Goal: Task Accomplishment & Management: Use online tool/utility

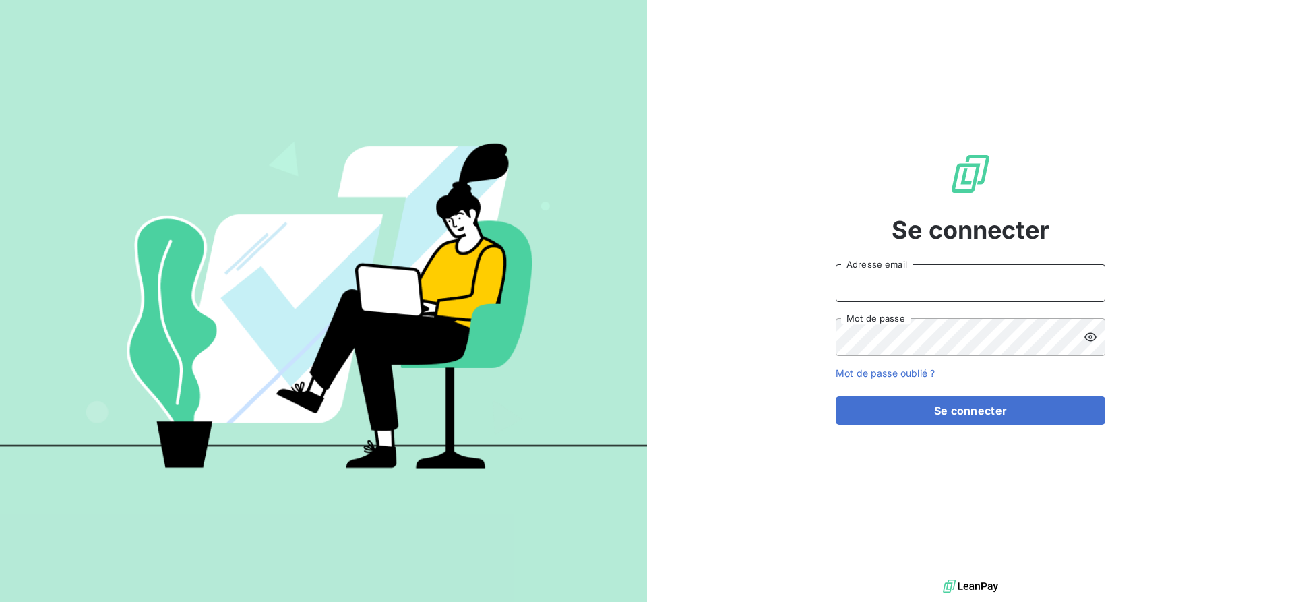
click at [991, 293] on input "Adresse email" at bounding box center [971, 283] width 270 height 38
type input "[EMAIL_ADDRESS][PERSON_NAME][DOMAIN_NAME]"
click at [836, 396] on button "Se connecter" at bounding box center [971, 410] width 270 height 28
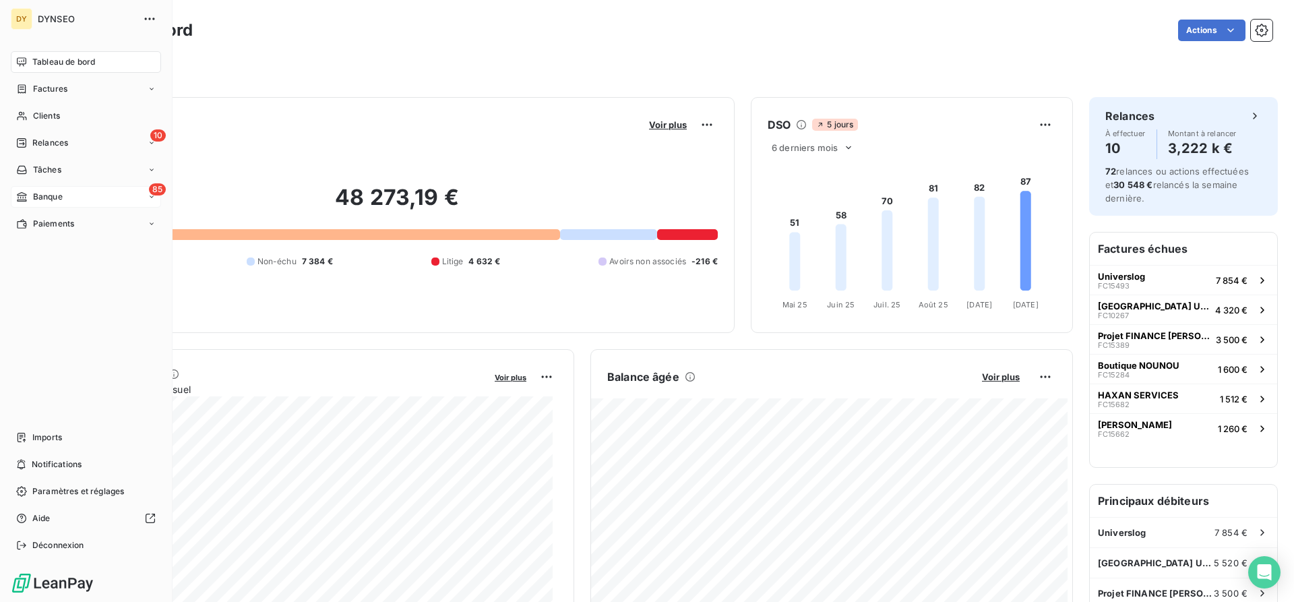
click at [45, 198] on span "Banque" at bounding box center [48, 197] width 30 height 12
click at [80, 226] on span "Opérations à associer" at bounding box center [74, 224] width 85 height 12
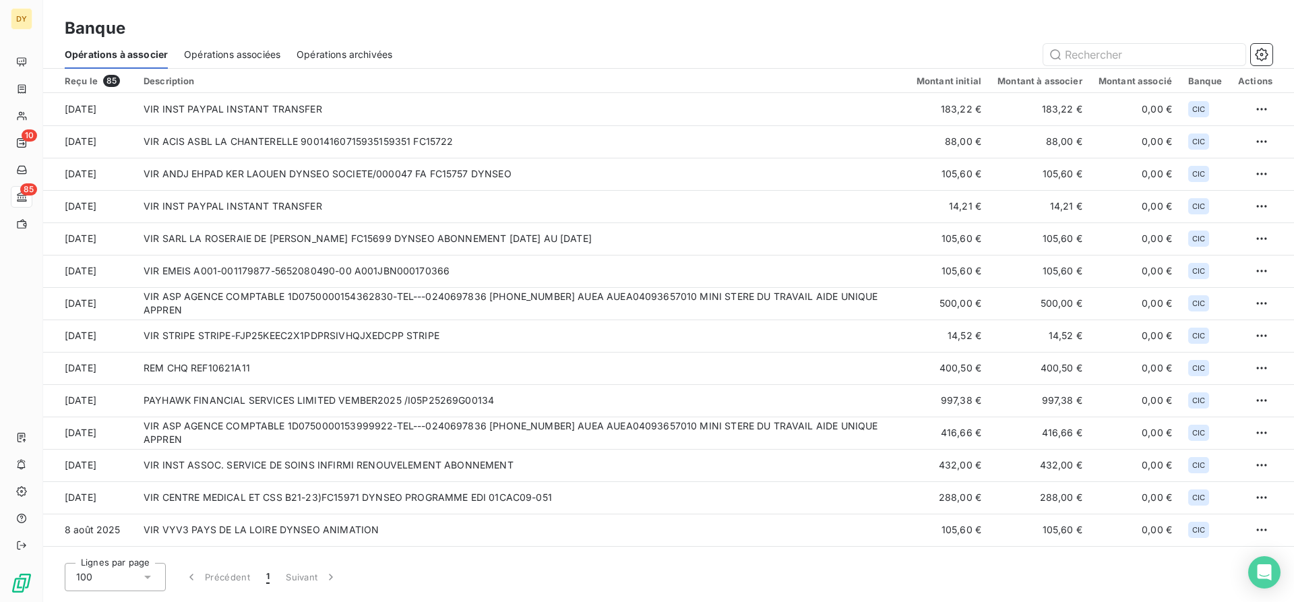
click at [234, 53] on span "Opérations associées" at bounding box center [232, 54] width 96 height 13
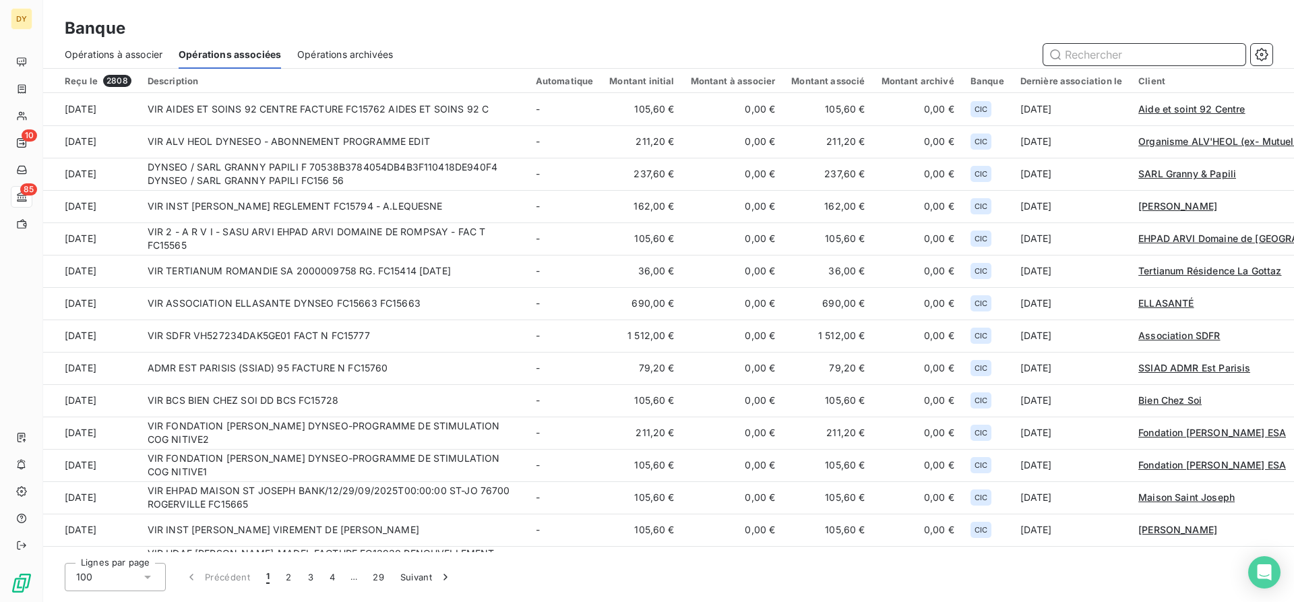
type input "ù"
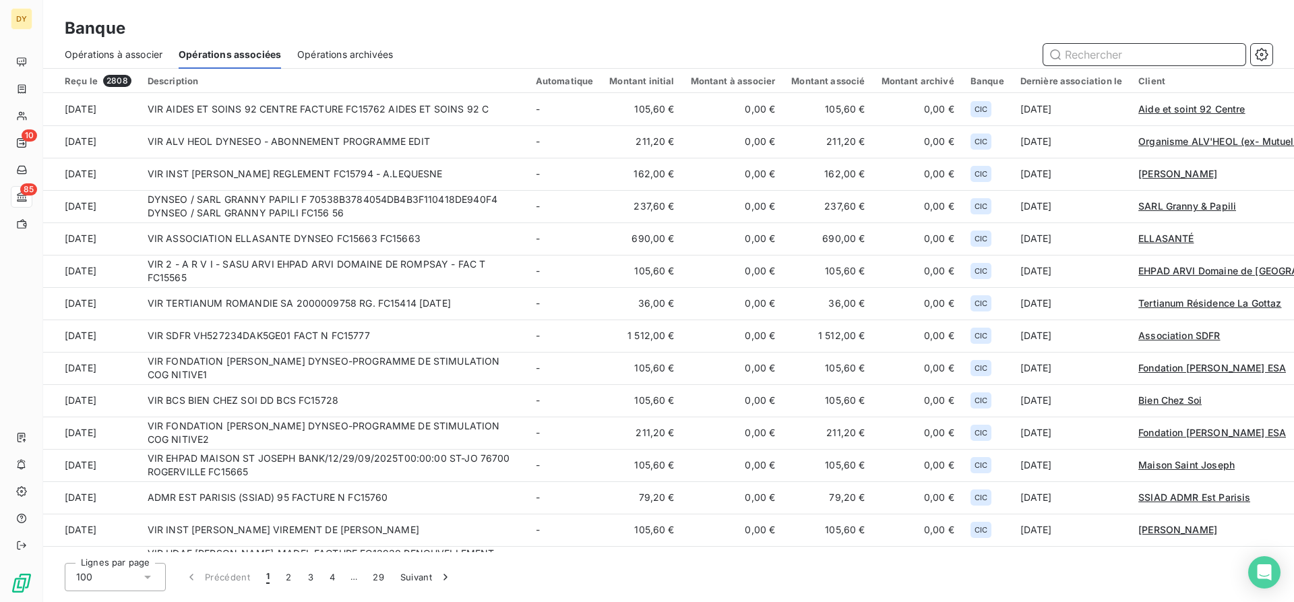
click at [153, 52] on span "Opérations à associer" at bounding box center [114, 54] width 98 height 13
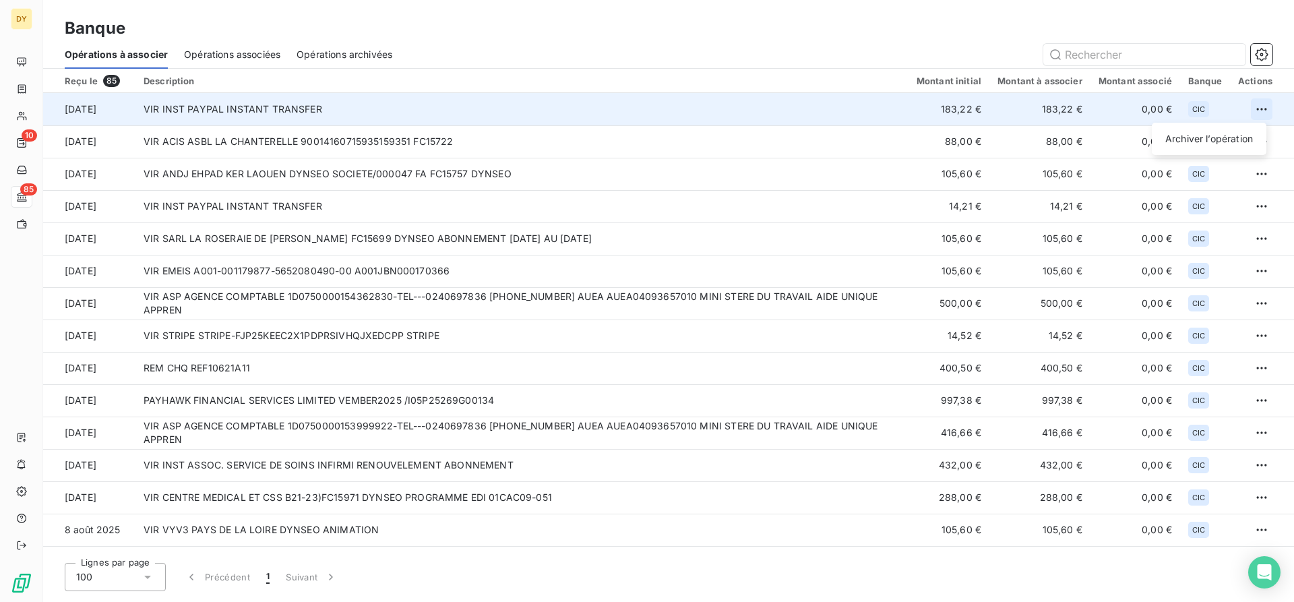
click at [1258, 109] on html "DY 10 85 Banque Opérations à associer Opérations associées Opérations archivées…" at bounding box center [647, 301] width 1294 height 602
click at [1175, 141] on div "Archiver l’opération" at bounding box center [1209, 139] width 104 height 22
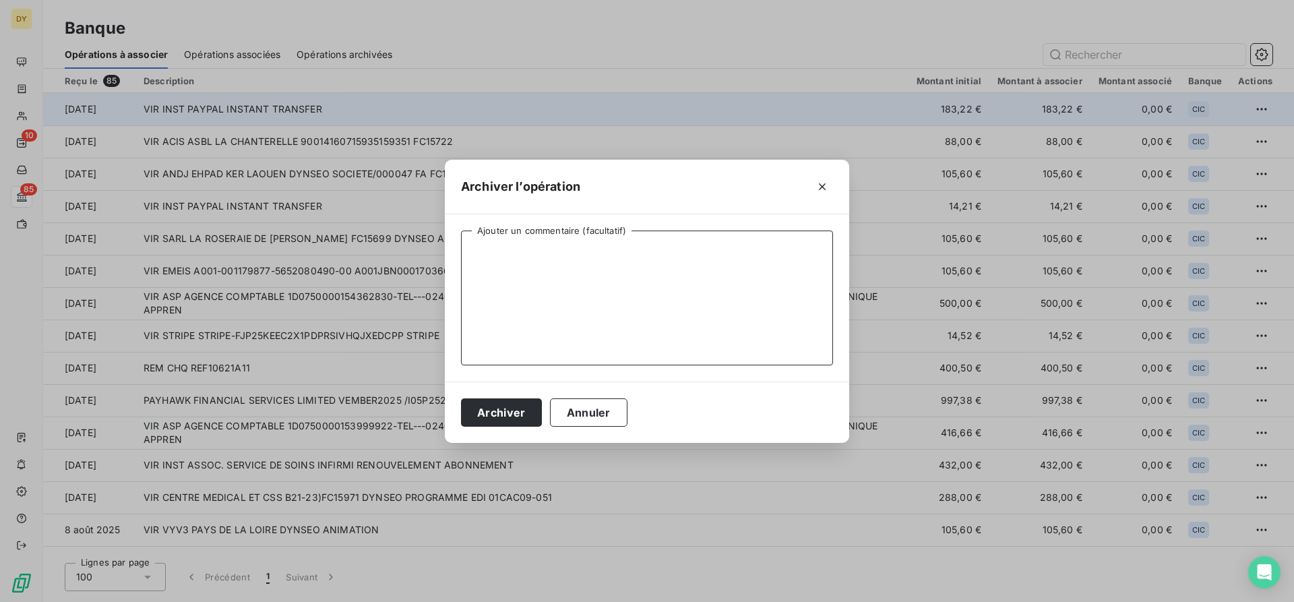
click at [570, 315] on textarea "Ajouter un commentaire (facultatif)" at bounding box center [647, 298] width 372 height 135
type textarea "FC15780 - Rocketmarketing"
click at [526, 403] on button "Archiver" at bounding box center [501, 412] width 81 height 28
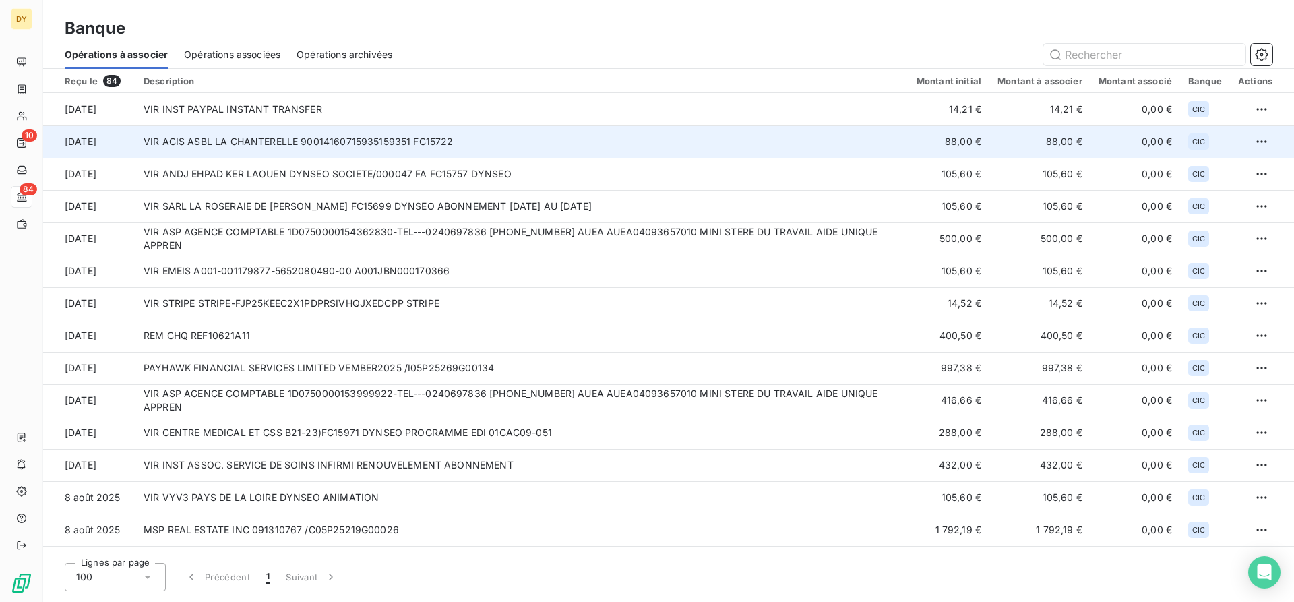
click at [312, 145] on td "VIR ACIS ASBL LA CHANTERELLE 90014160715935159351 FC15722" at bounding box center [521, 141] width 773 height 32
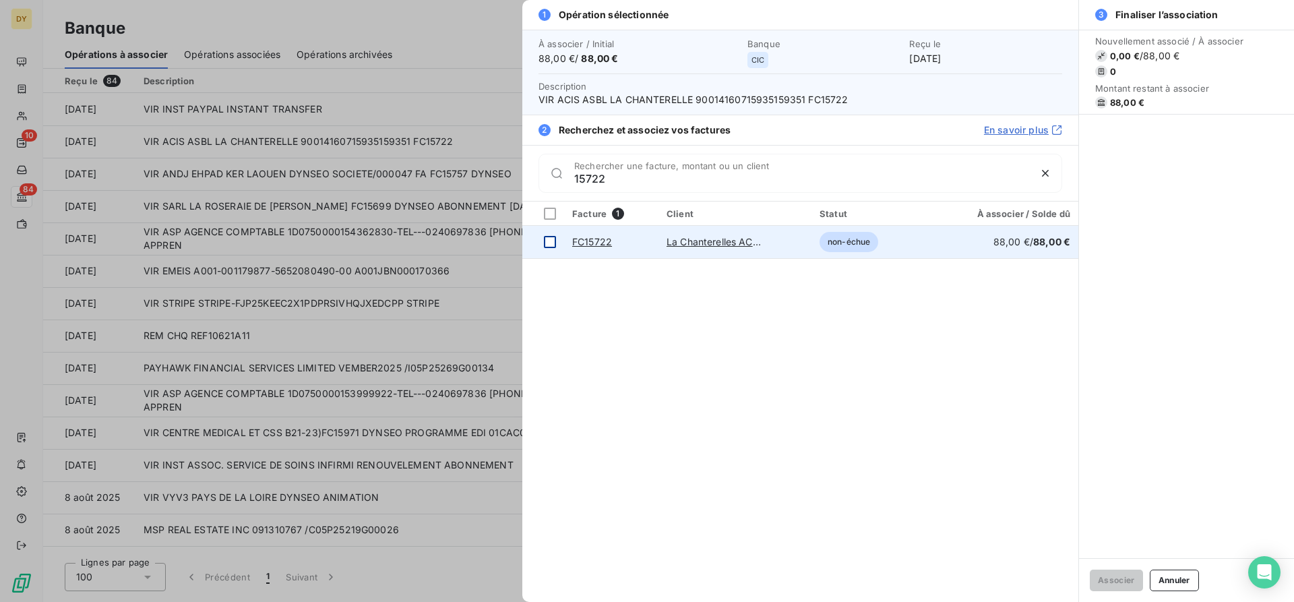
type input "15722"
click at [549, 240] on div at bounding box center [550, 242] width 12 height 12
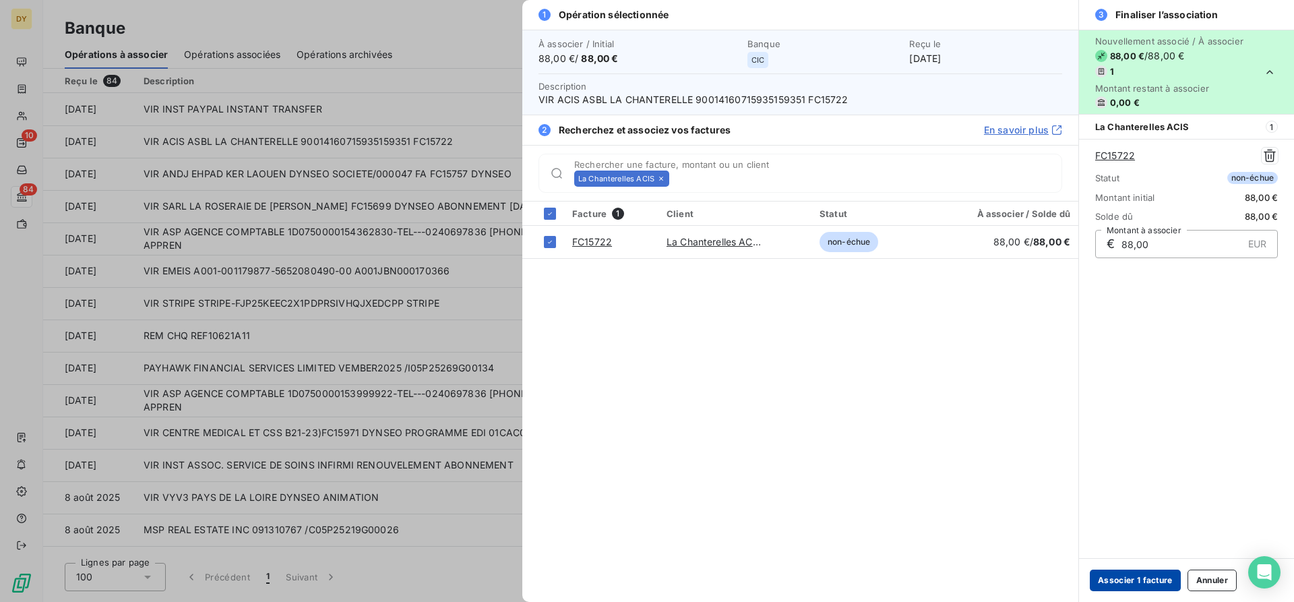
click at [1142, 577] on button "Associer 1 facture" at bounding box center [1135, 581] width 91 height 22
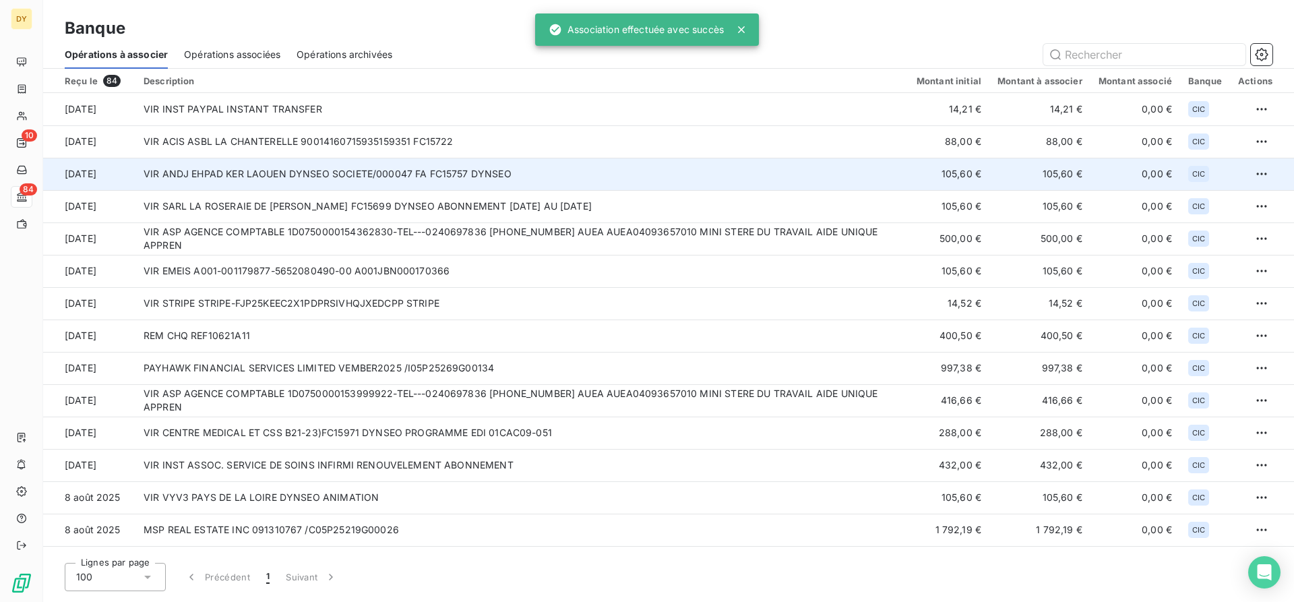
click at [342, 175] on td "VIR ANDJ EHPAD KER LAOUEN DYNSEO SOCIETE/000047 FA FC15757 DYNSEO" at bounding box center [521, 174] width 773 height 32
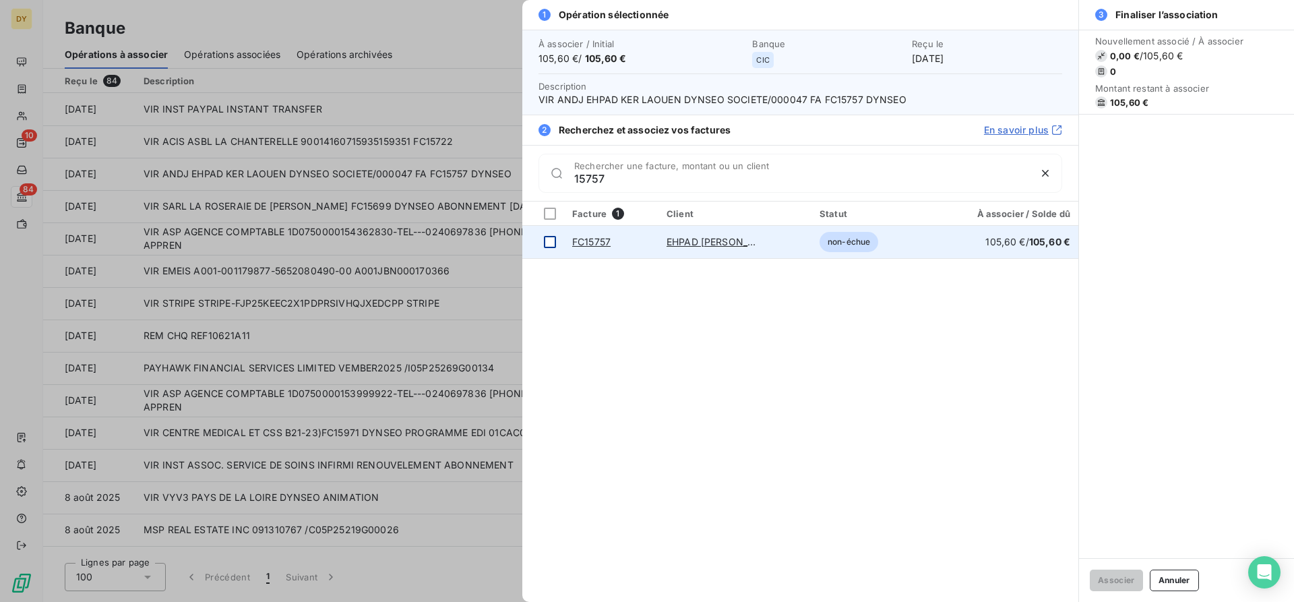
type input "15757"
click at [548, 239] on div at bounding box center [550, 242] width 12 height 12
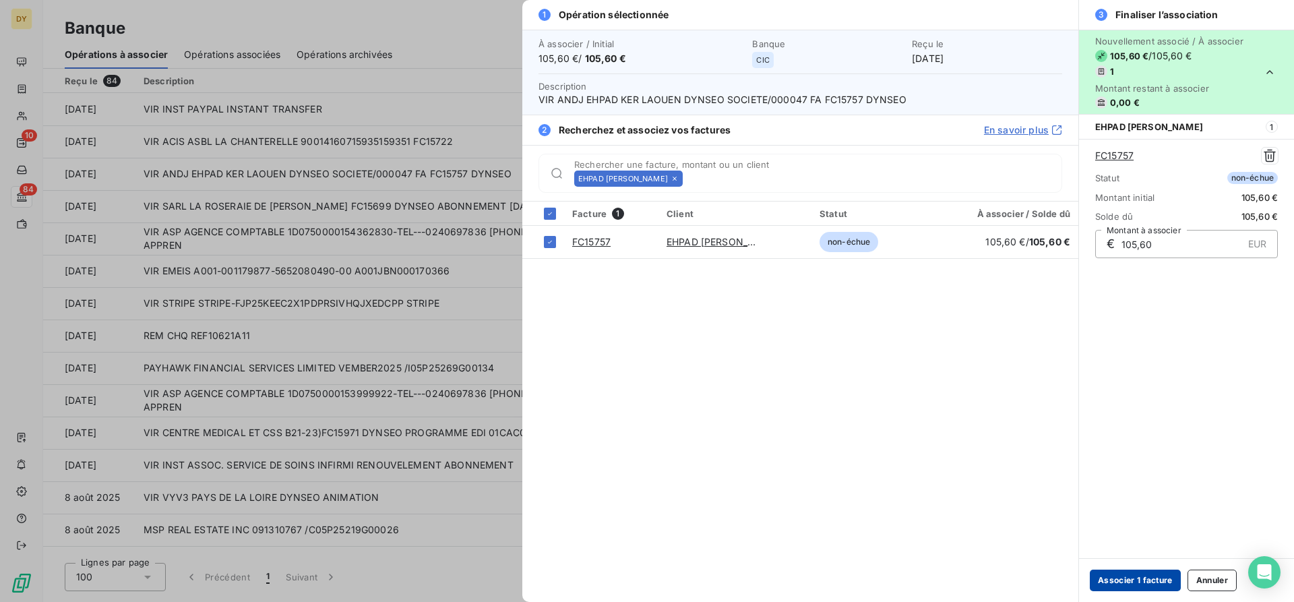
click at [1129, 576] on button "Associer 1 facture" at bounding box center [1135, 581] width 91 height 22
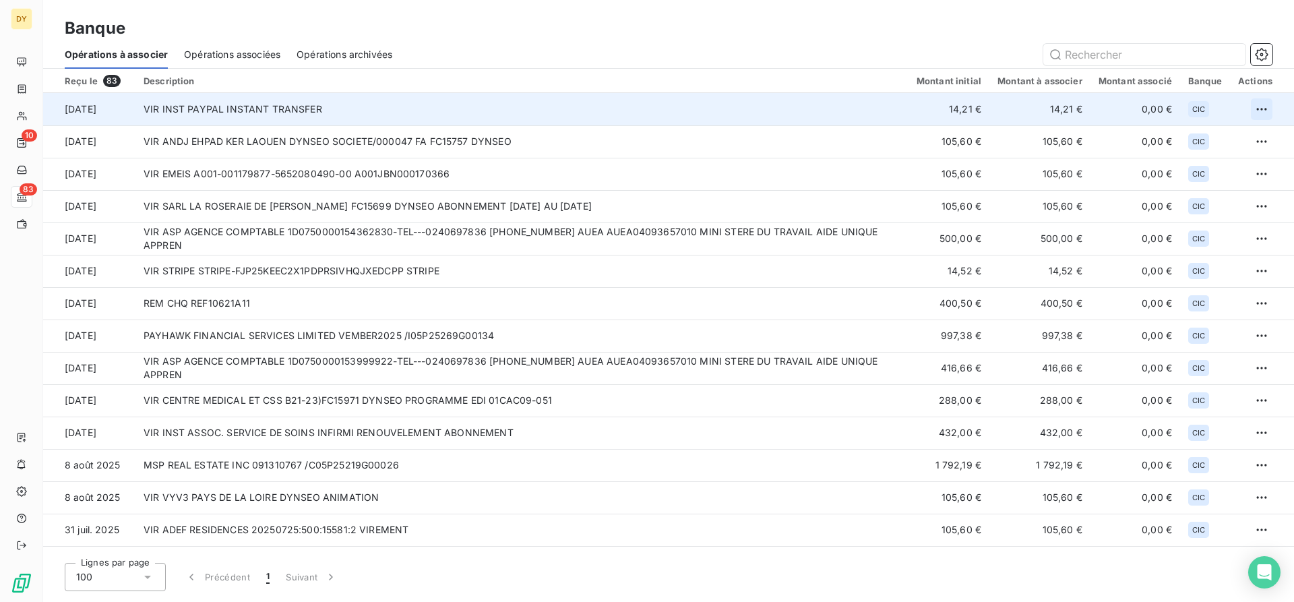
click at [1253, 111] on html "DY 10 83 Banque Opérations à associer Opérations associées Opérations archivées…" at bounding box center [647, 301] width 1294 height 602
click at [1191, 137] on div "Archiver l’opération" at bounding box center [1209, 139] width 104 height 22
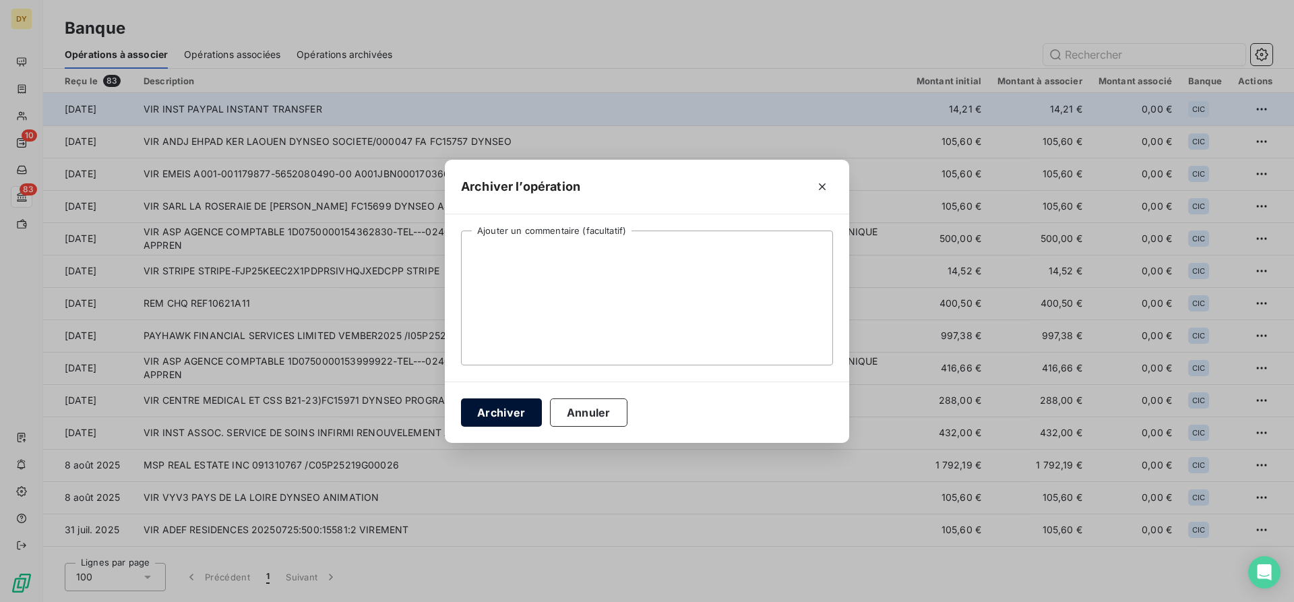
click at [529, 411] on button "Archiver" at bounding box center [501, 412] width 81 height 28
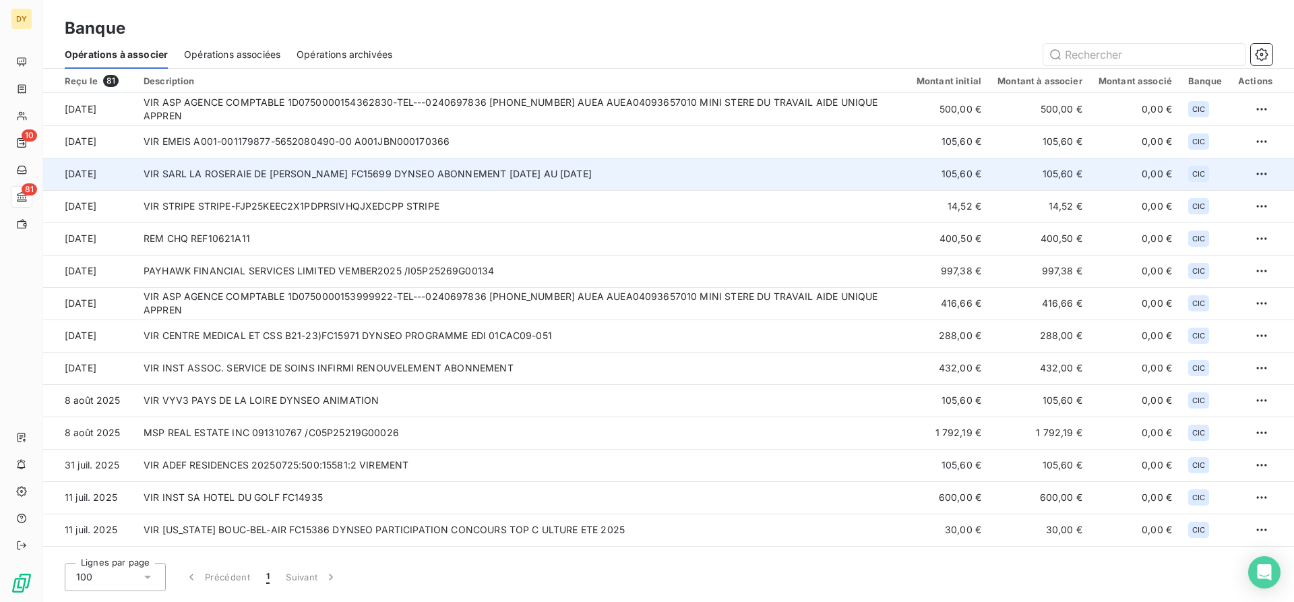
click at [384, 180] on td "VIR SARL LA ROSERAIE DE [PERSON_NAME] FC15699 DYNSEO ABONNEMENT [DATE] AU [DATE]" at bounding box center [521, 174] width 773 height 32
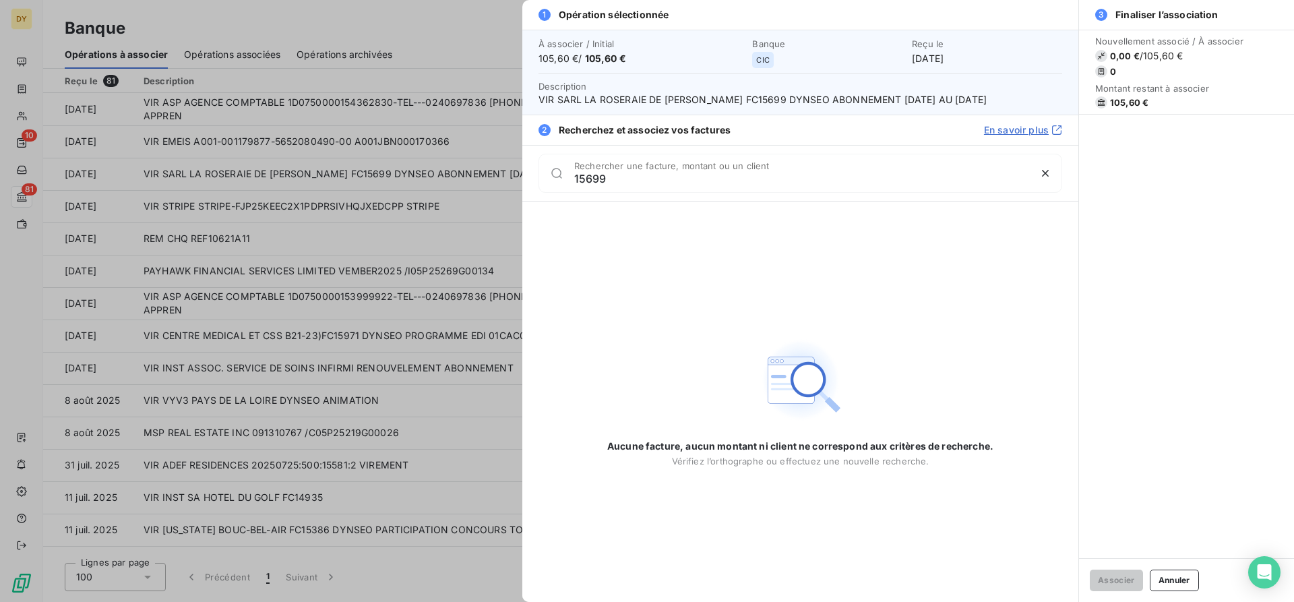
type input "15699"
drag, startPoint x: 1174, startPoint y: 586, endPoint x: 1173, endPoint y: 579, distance: 6.8
click at [1174, 586] on button "Annuler" at bounding box center [1174, 581] width 49 height 22
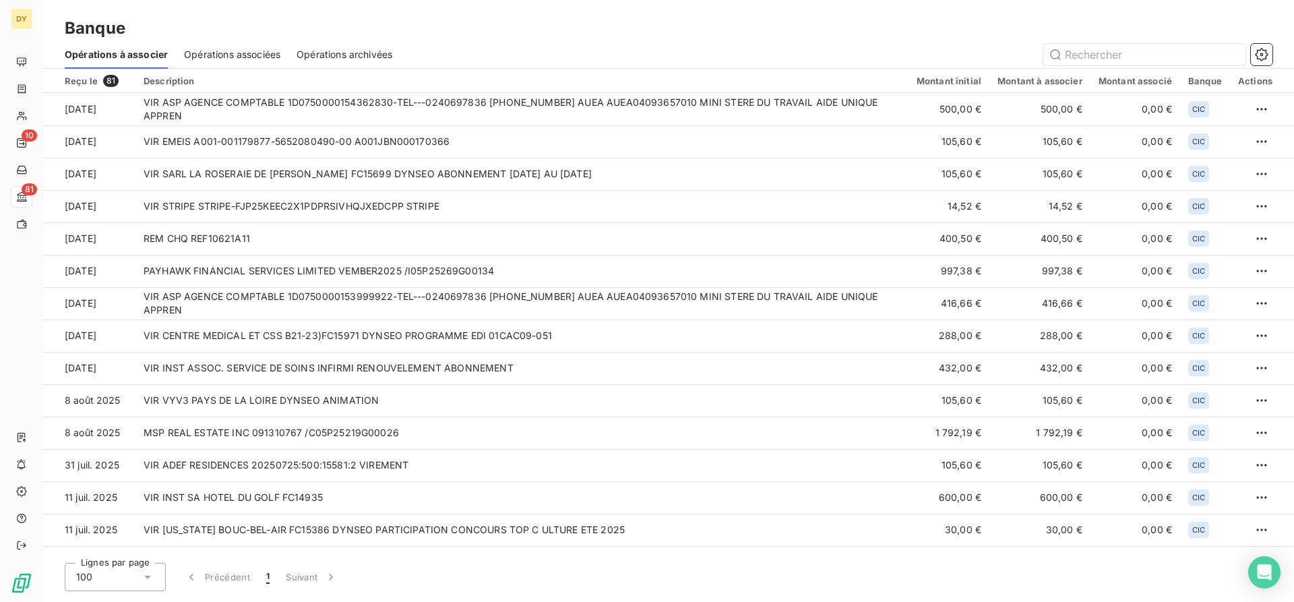
click at [270, 57] on span "Opérations associées" at bounding box center [232, 54] width 96 height 13
